Goal: Transaction & Acquisition: Download file/media

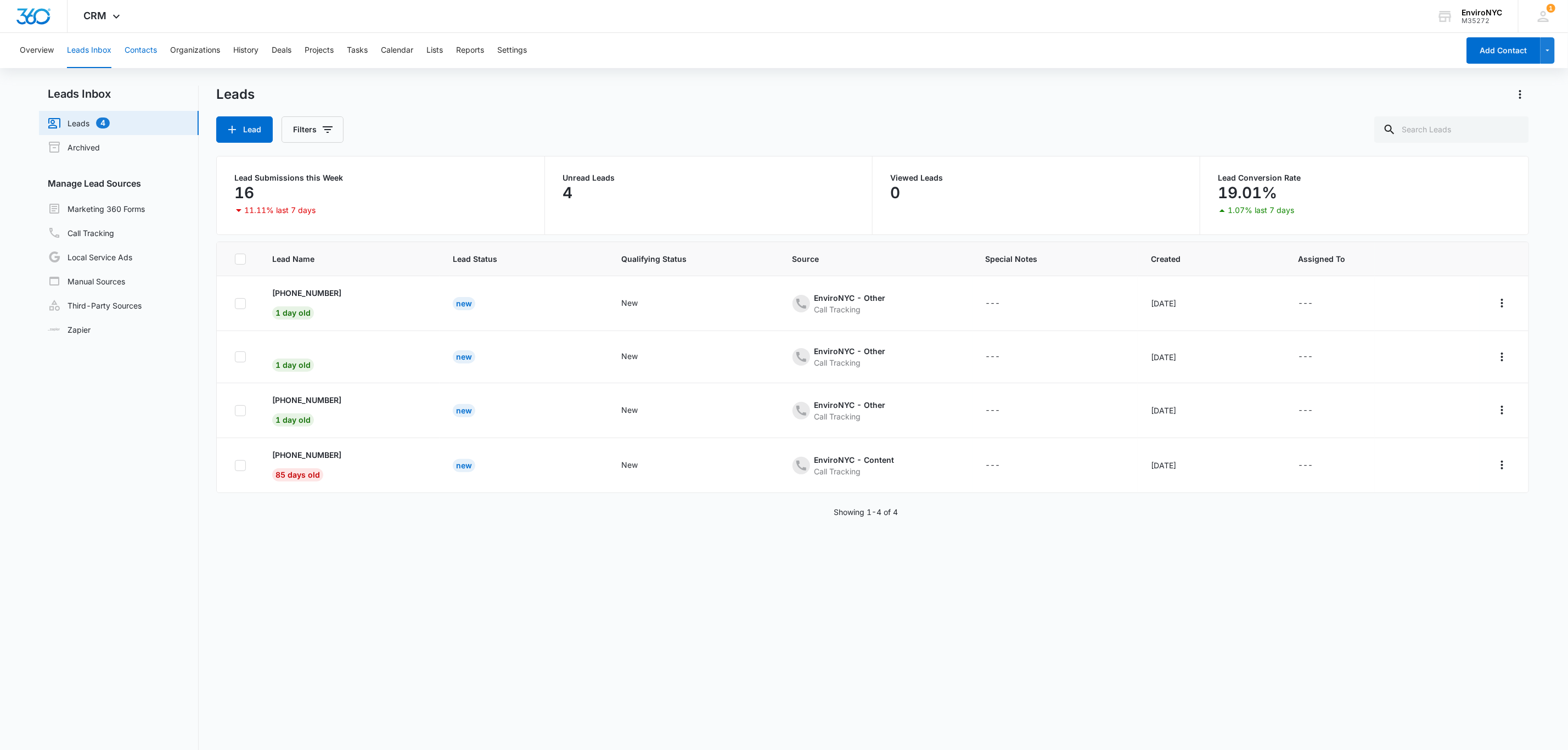
click at [142, 53] on button "Contacts" at bounding box center [141, 50] width 33 height 35
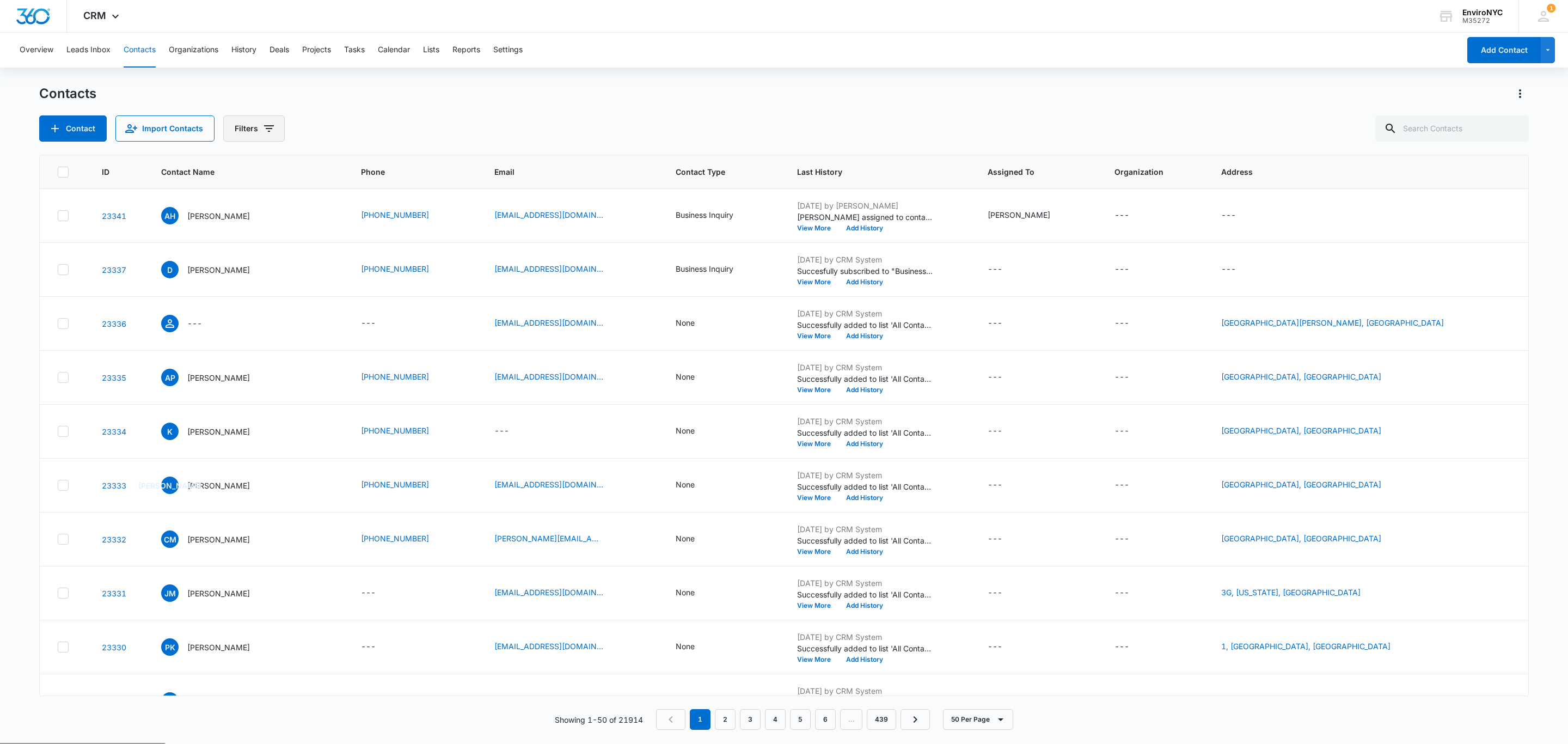
click at [267, 122] on icon "Filters" at bounding box center [268, 128] width 13 height 13
click at [588, 82] on div "Overview Leads Inbox Contacts Organizations History Deals Projects Tasks Calend…" at bounding box center [784, 388] width 1568 height 710
click at [59, 169] on icon at bounding box center [63, 172] width 10 height 10
click at [58, 172] on input "checkbox" at bounding box center [57, 172] width 1 height 1
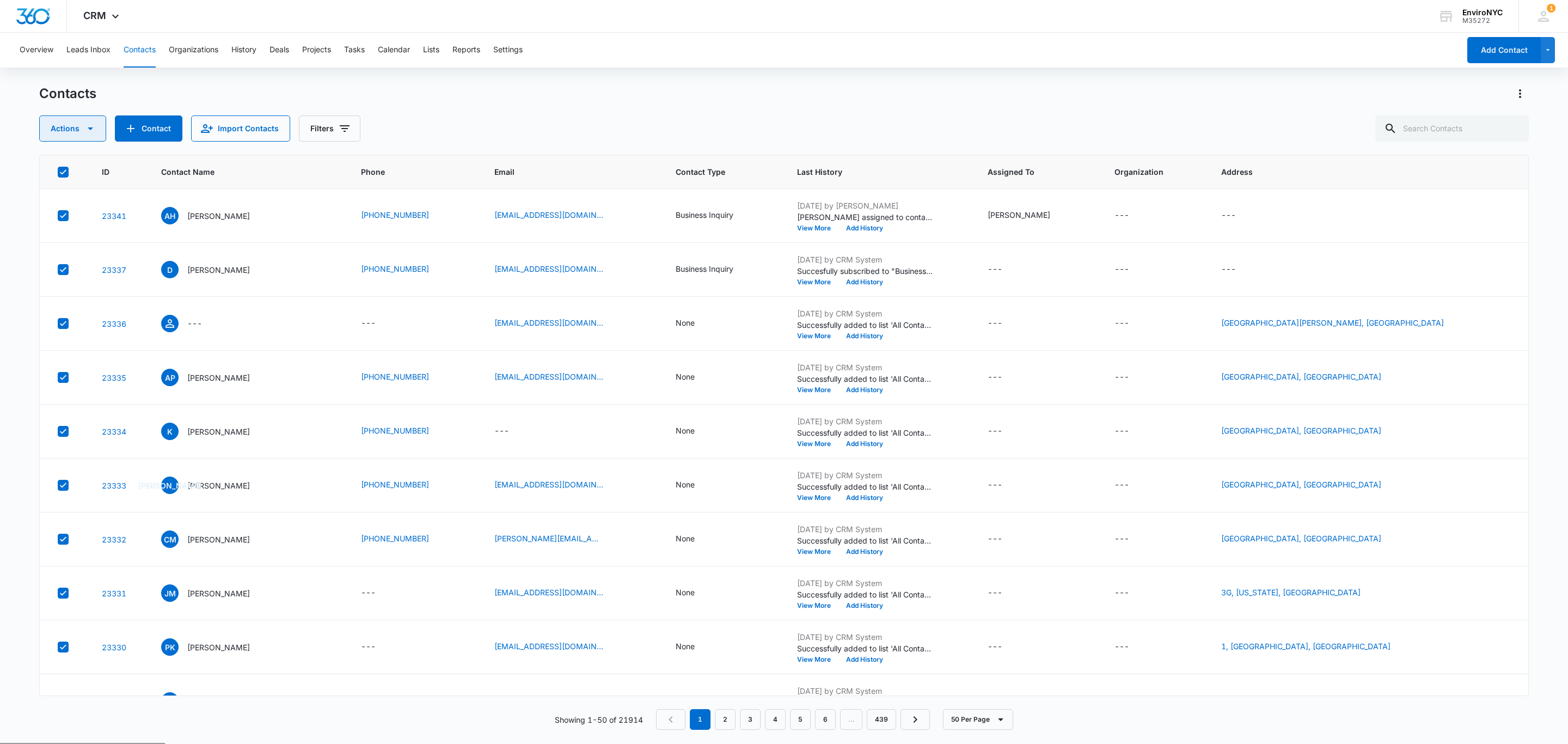
click at [87, 131] on icon "button" at bounding box center [90, 128] width 13 height 13
click at [85, 158] on button "Export" at bounding box center [83, 164] width 88 height 16
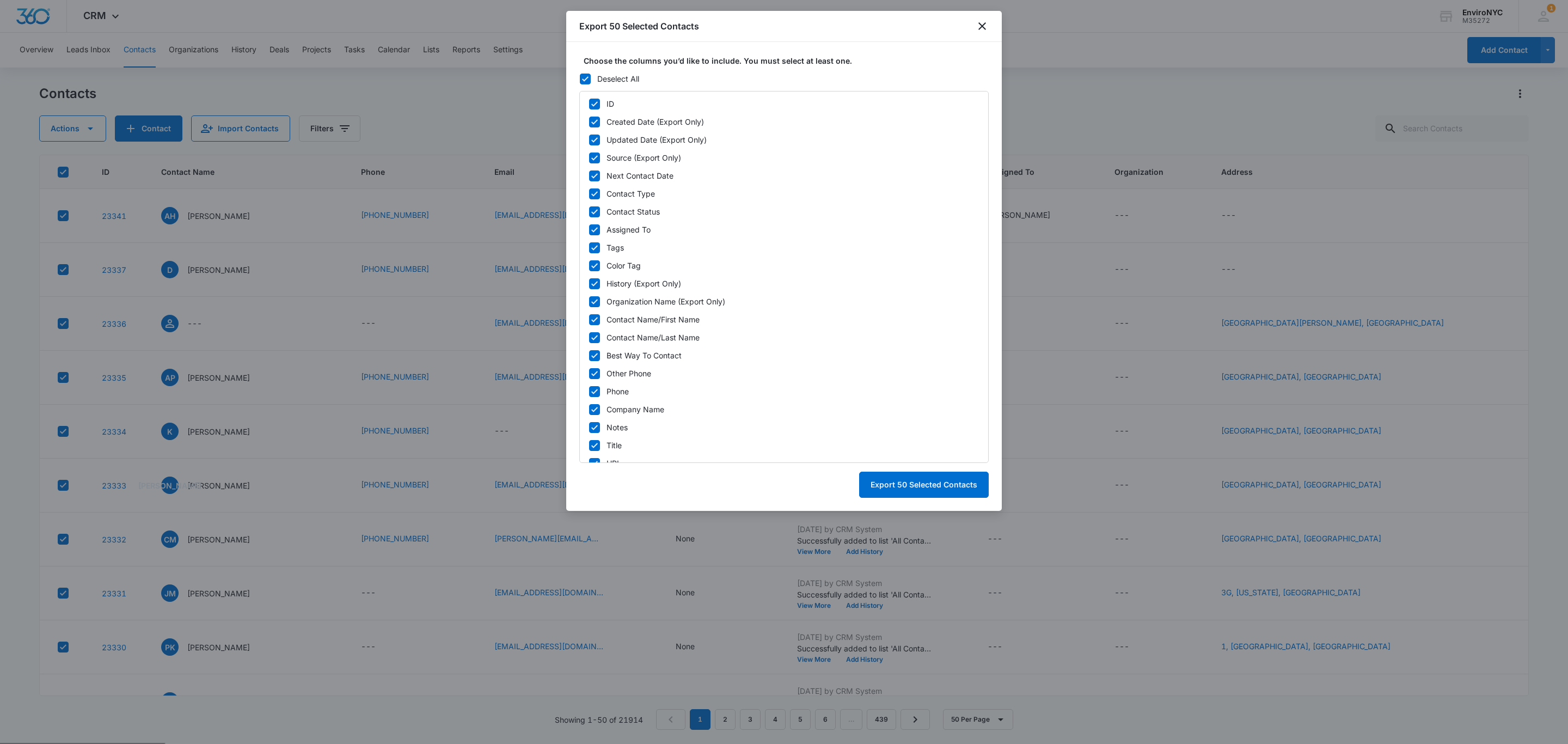
click at [982, 18] on div "Export 50 Selected Contacts" at bounding box center [784, 26] width 436 height 31
click at [985, 26] on icon "close" at bounding box center [982, 26] width 13 height 13
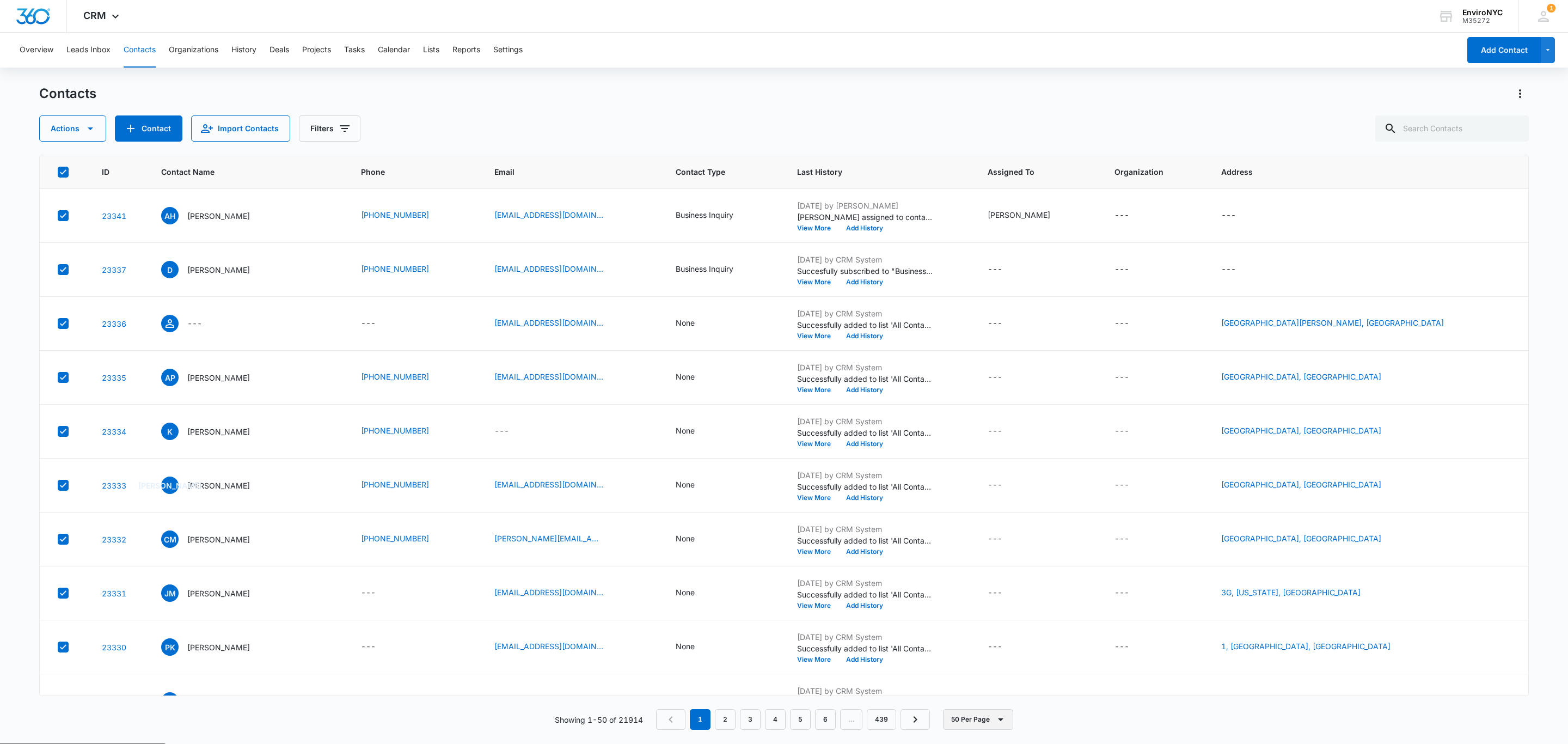
click at [1003, 723] on icon "button" at bounding box center [1000, 719] width 13 height 13
click at [323, 703] on div "ID Contact Name Phone Email Contact Type Last History Assigned To Organization …" at bounding box center [783, 442] width 1489 height 575
click at [65, 169] on icon at bounding box center [63, 172] width 10 height 10
click at [58, 172] on input "checkbox" at bounding box center [57, 172] width 1 height 1
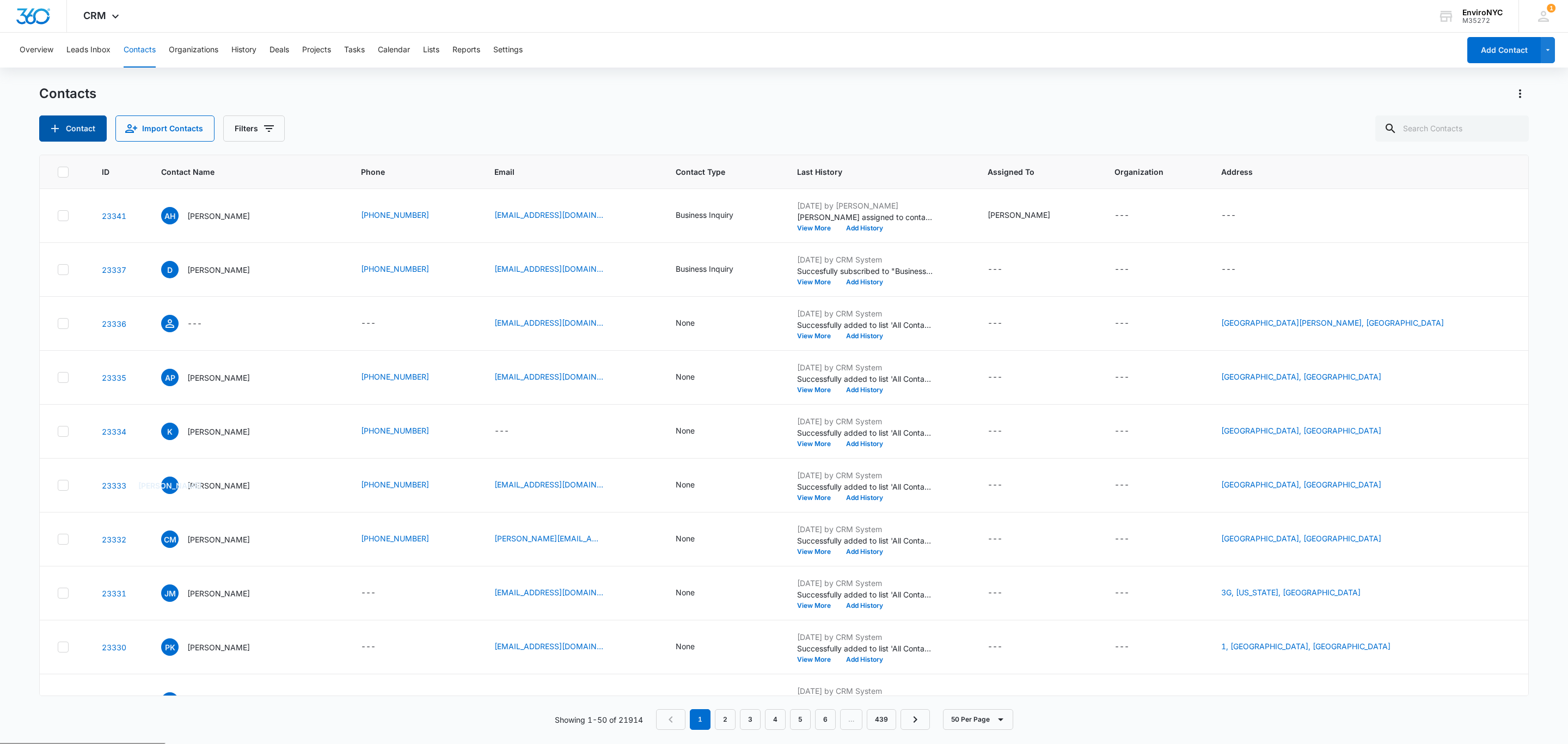
click at [91, 135] on button "Contact" at bounding box center [72, 128] width 68 height 26
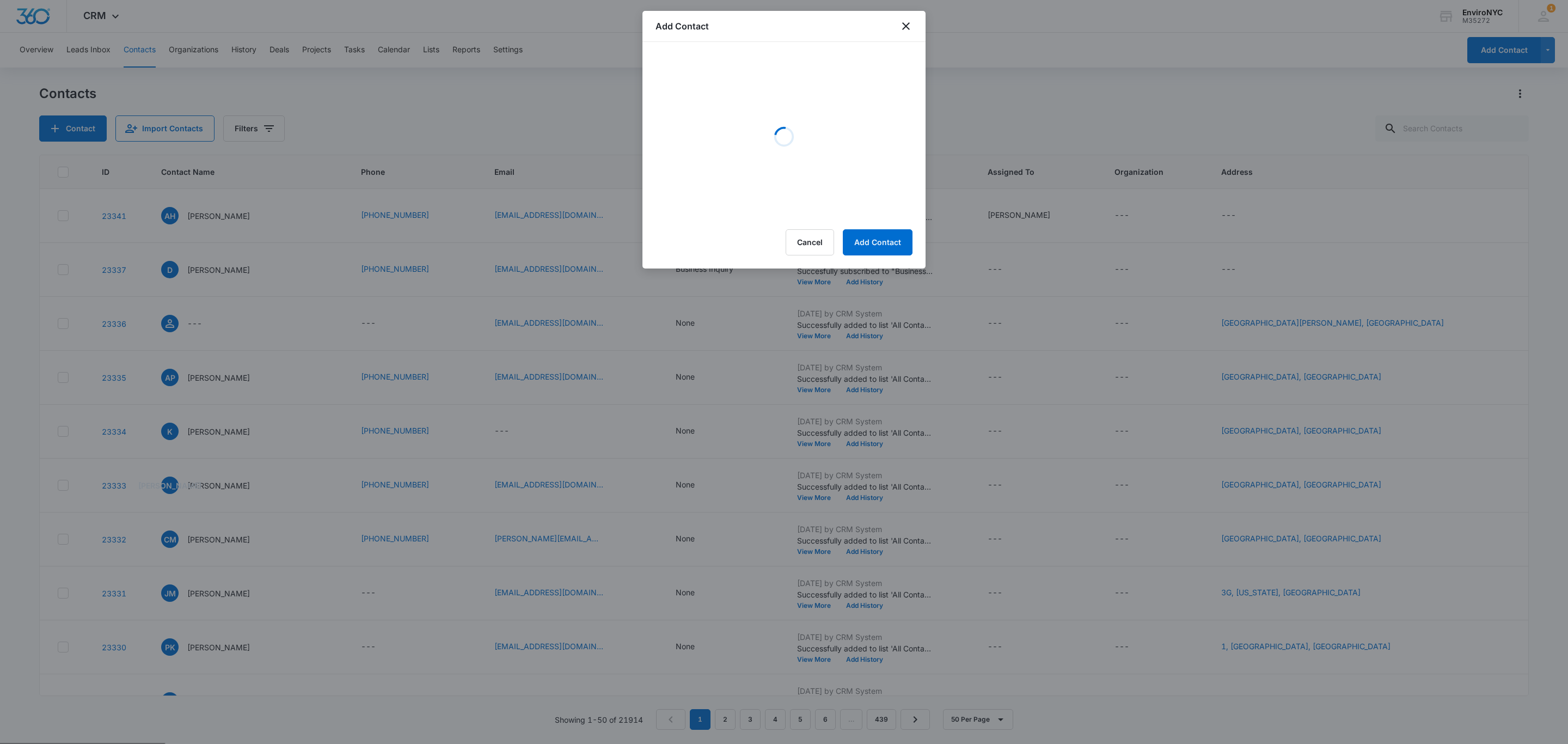
click at [812, 230] on div "Cancel Add Contact" at bounding box center [849, 242] width 127 height 26
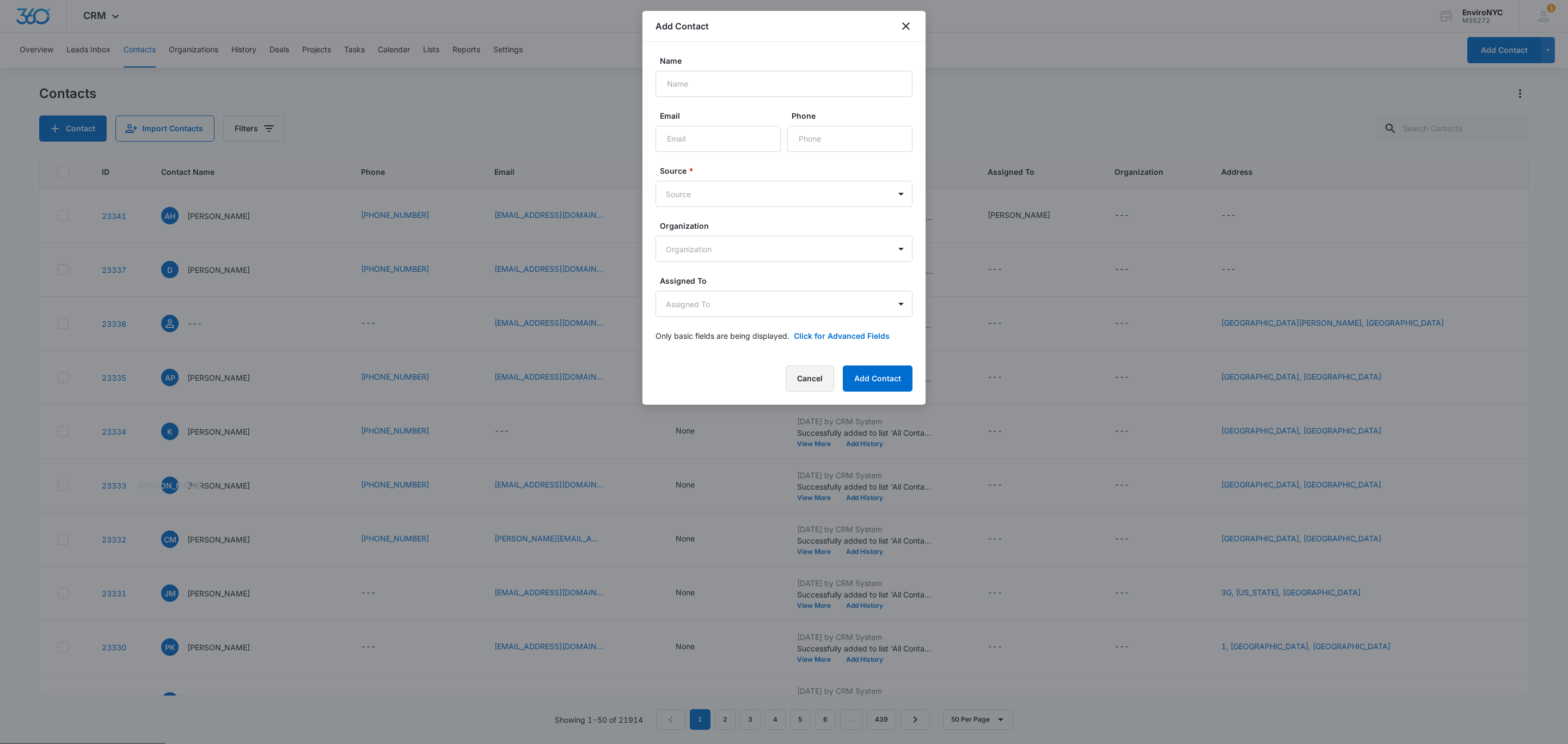
drag, startPoint x: 797, startPoint y: 379, endPoint x: 796, endPoint y: 359, distance: 20.0
click at [796, 379] on button "Cancel" at bounding box center [810, 378] width 49 height 26
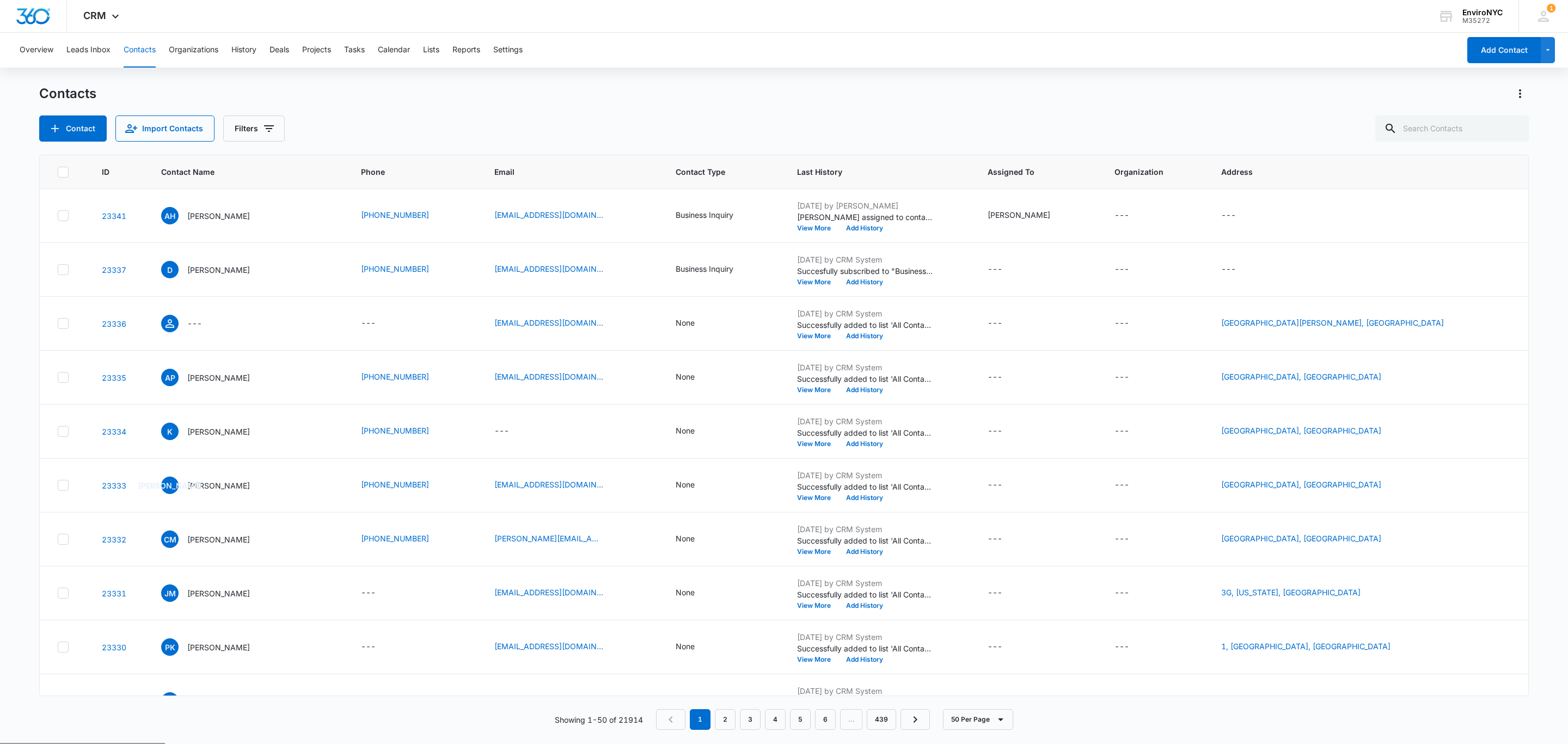
click at [1014, 63] on div "Overview Leads Inbox Contacts Organizations History Deals Projects Tasks Calend…" at bounding box center [736, 50] width 1447 height 35
click at [276, 132] on button "Filters" at bounding box center [254, 128] width 61 height 26
click at [271, 170] on p "Assigned To" at bounding box center [257, 168] width 44 height 12
click at [355, 167] on icon "Show Assigned To filters" at bounding box center [352, 169] width 13 height 13
click at [247, 161] on icon "Back" at bounding box center [244, 163] width 13 height 13
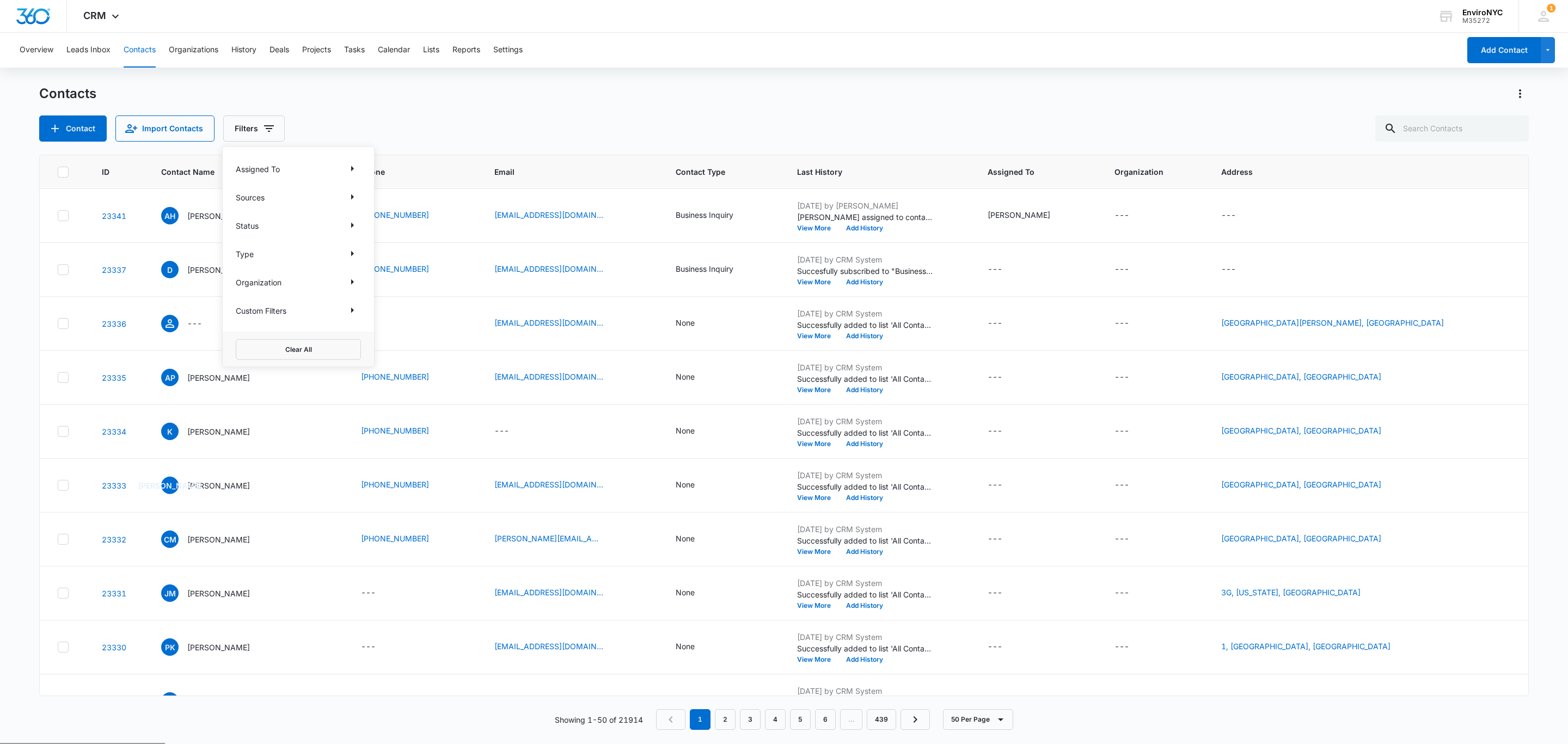
click at [394, 87] on div "Contacts" at bounding box center [783, 94] width 1489 height 18
click at [1519, 96] on icon "Actions" at bounding box center [1520, 93] width 13 height 13
click at [1437, 157] on div "Export All Contacts" at bounding box center [1466, 157] width 72 height 8
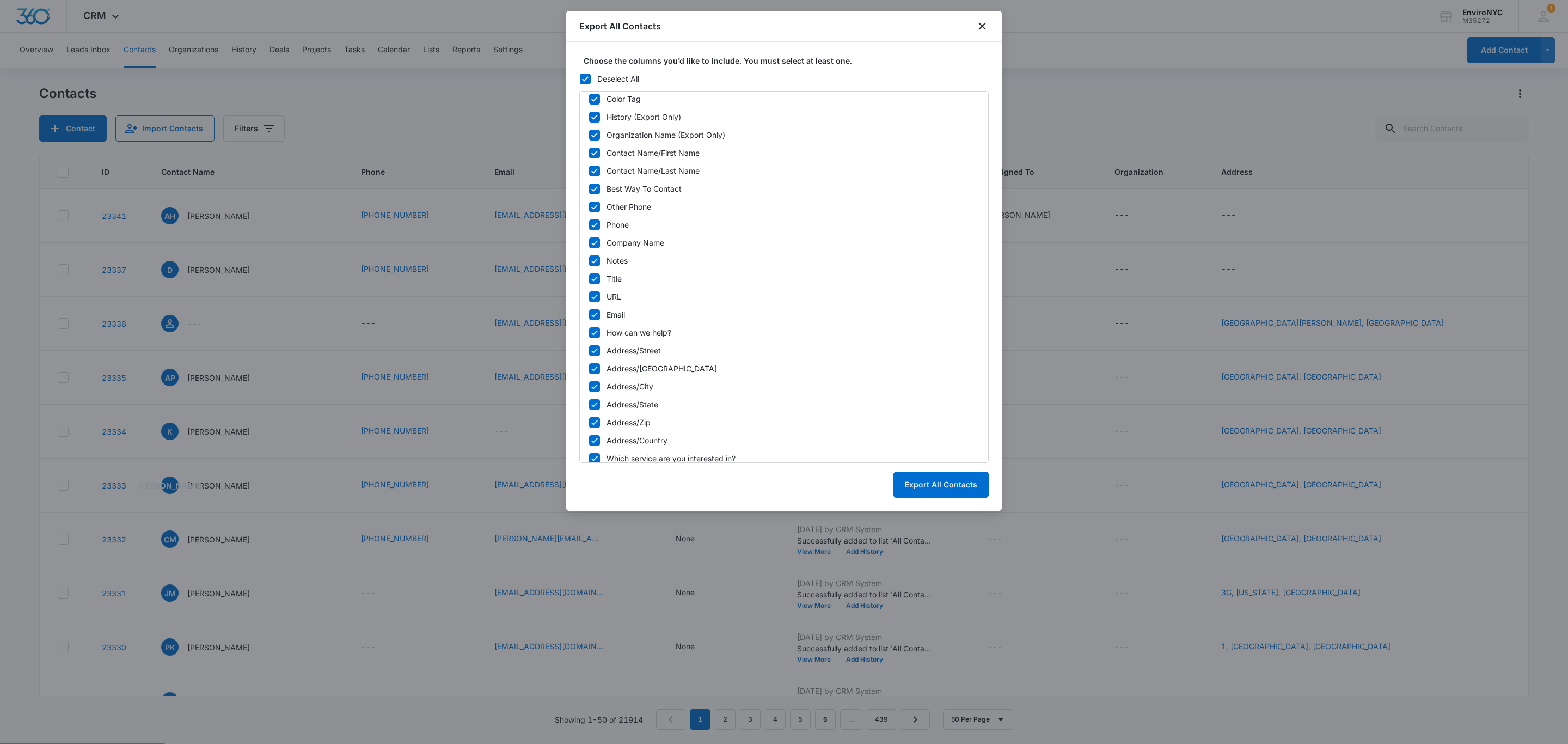
scroll to position [283, 0]
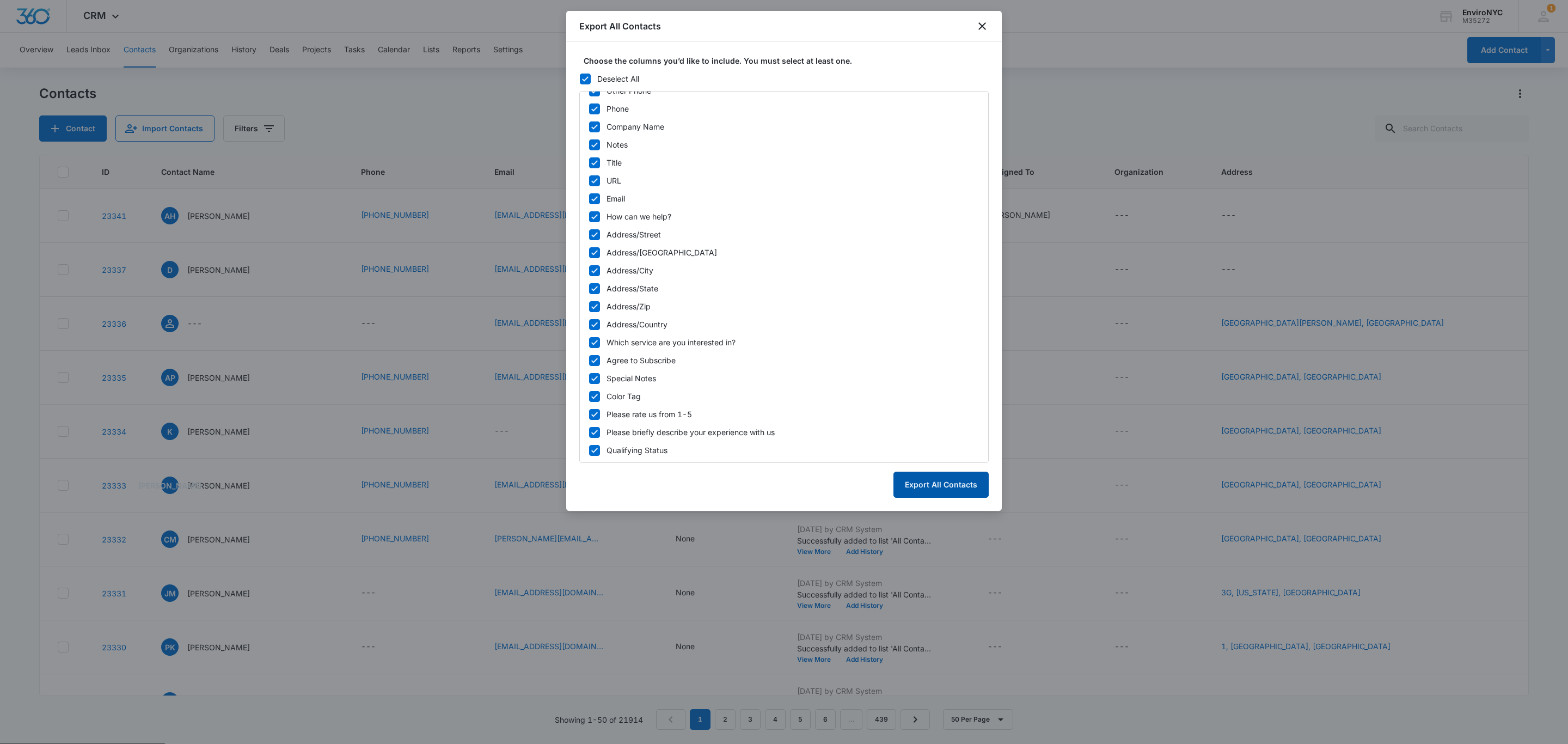
click at [945, 472] on button "Export All Contacts" at bounding box center [941, 485] width 96 height 26
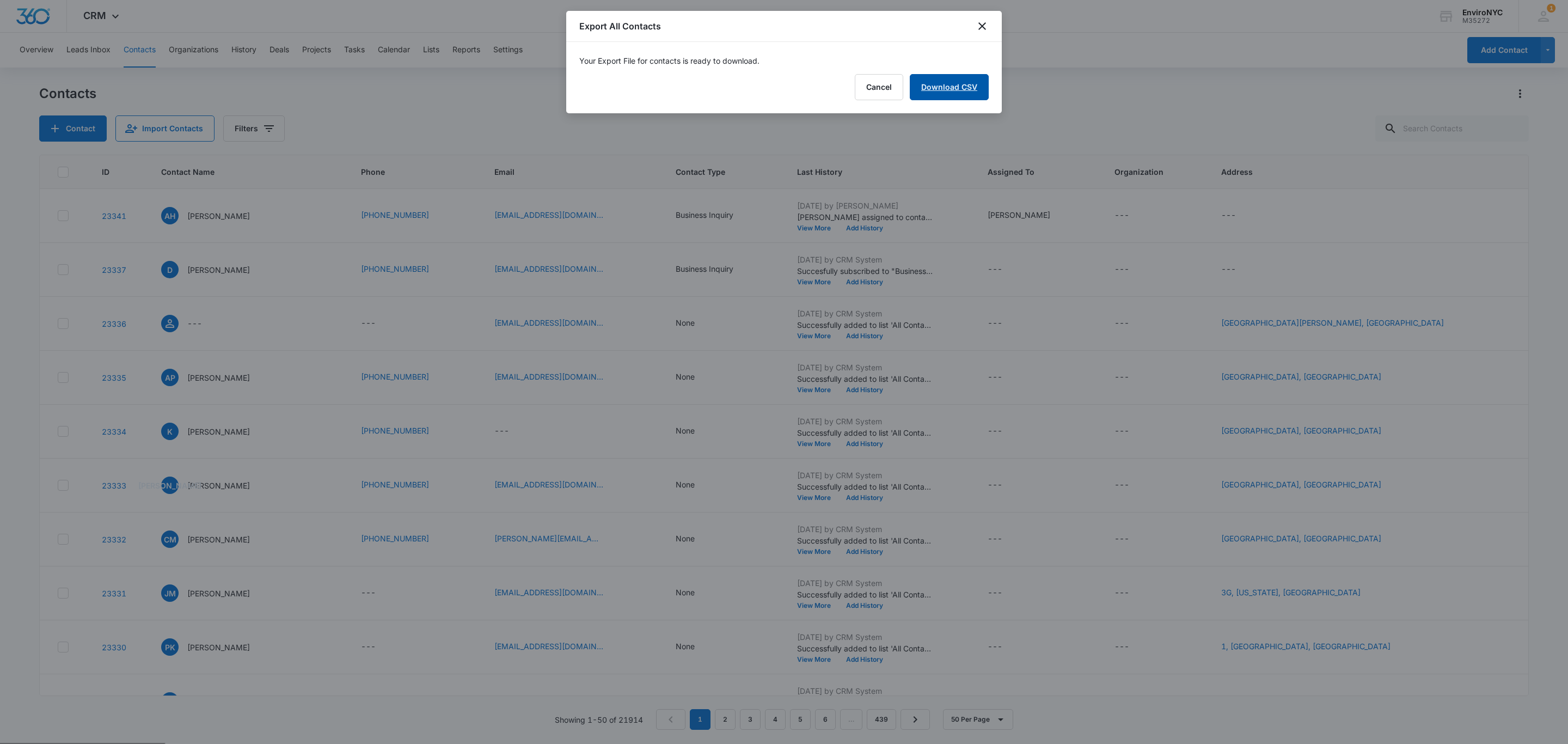
click at [945, 90] on link "Download CSV" at bounding box center [950, 87] width 79 height 26
click at [961, 84] on button "Finish" at bounding box center [965, 87] width 46 height 26
